Goal: Transaction & Acquisition: Purchase product/service

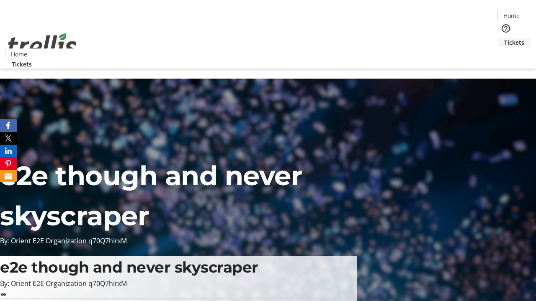
click at [504, 38] on span "Tickets" at bounding box center [514, 42] width 20 height 9
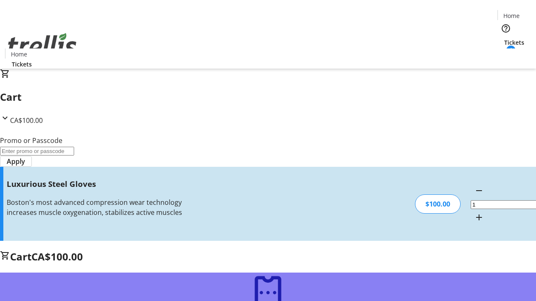
type input "FREE"
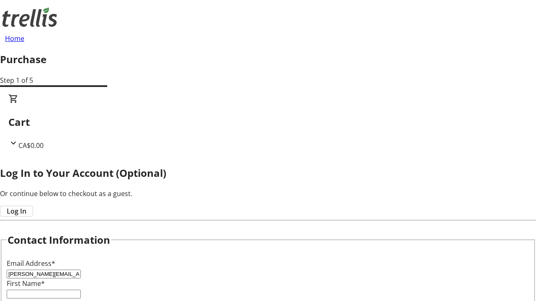
type input "[PERSON_NAME][EMAIL_ADDRESS][DOMAIN_NAME]"
type input "[PERSON_NAME]"
